Goal: Transaction & Acquisition: Book appointment/travel/reservation

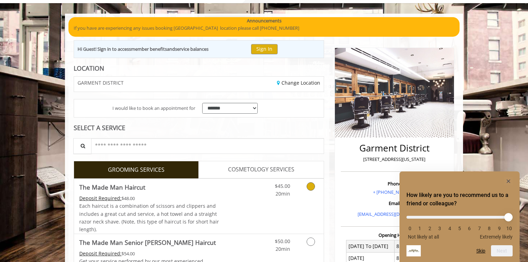
scroll to position [39, 0]
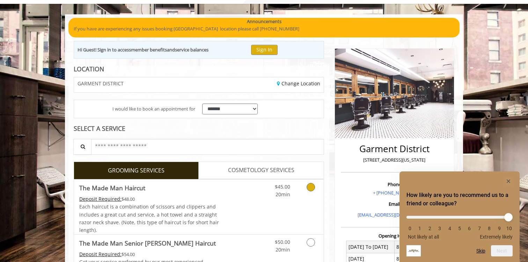
click at [317, 190] on link "Grooming services" at bounding box center [310, 188] width 18 height 19
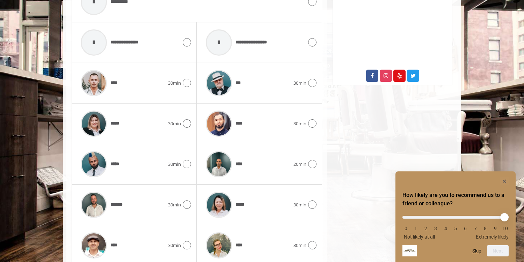
scroll to position [377, 0]
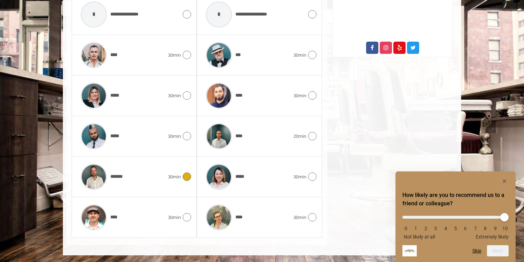
click at [187, 177] on icon at bounding box center [187, 176] width 8 height 8
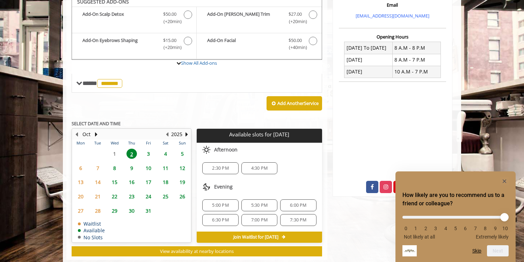
scroll to position [233, 0]
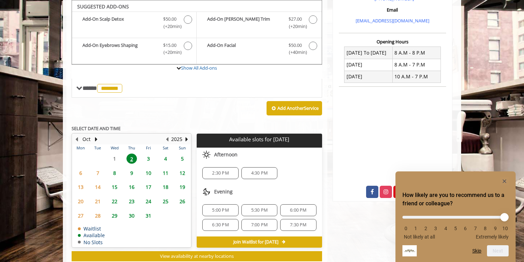
click at [221, 227] on div "6:30 PM" at bounding box center [220, 225] width 36 height 12
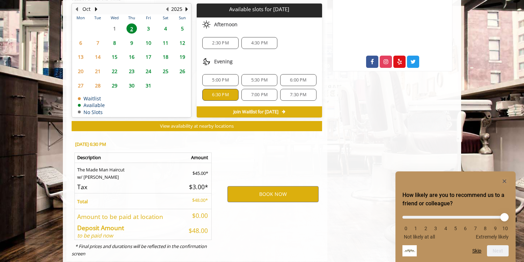
scroll to position [379, 0]
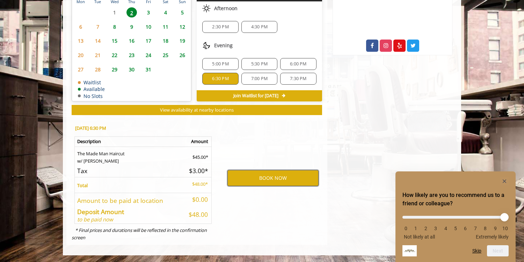
click at [289, 176] on button "BOOK NOW" at bounding box center [272, 178] width 91 height 16
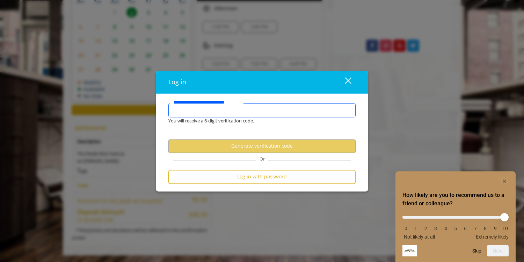
click at [281, 115] on input "**********" at bounding box center [261, 110] width 187 height 14
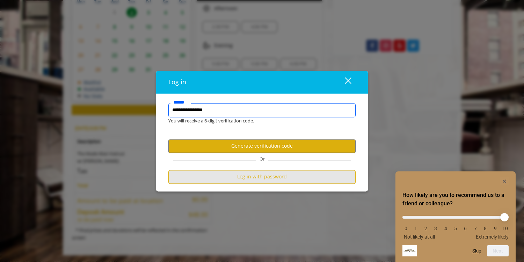
type input "**********"
click at [264, 176] on button "Log in with password" at bounding box center [261, 177] width 187 height 14
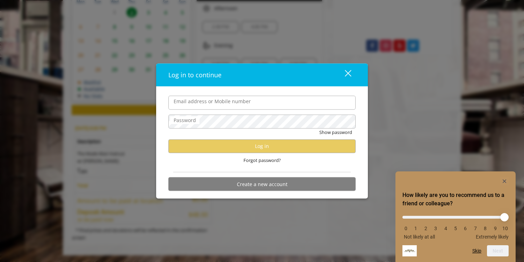
scroll to position [0, 0]
click at [219, 104] on input "Email address or Mobile number" at bounding box center [261, 102] width 187 height 14
type input "**********"
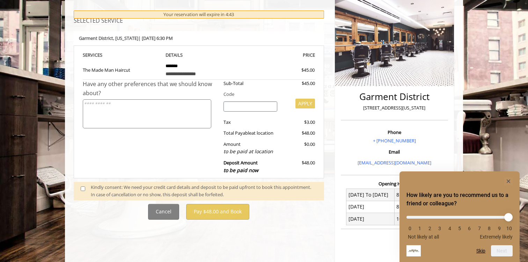
scroll to position [92, 0]
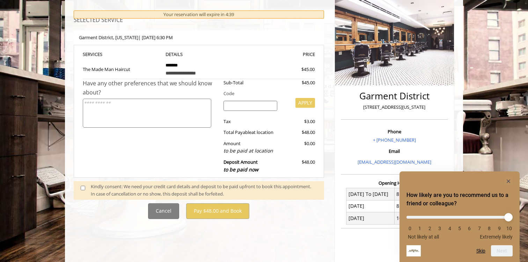
click at [86, 186] on span at bounding box center [85, 190] width 21 height 15
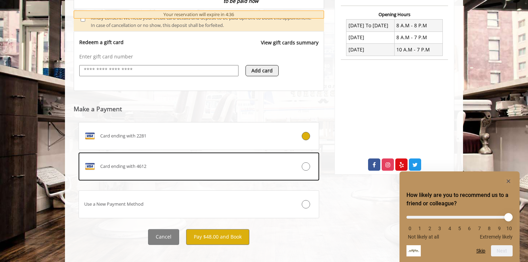
scroll to position [262, 0]
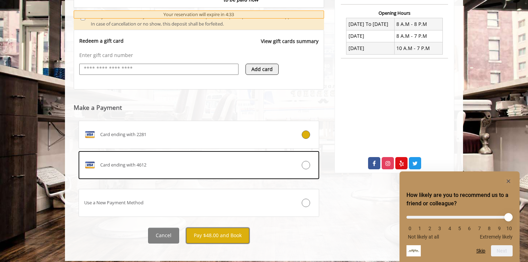
click at [228, 234] on button "Pay $48.00 and Book" at bounding box center [217, 235] width 63 height 16
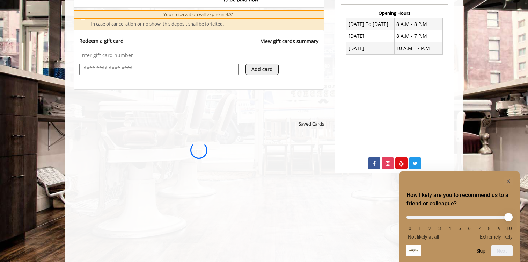
scroll to position [0, 0]
